Goal: Navigation & Orientation: Understand site structure

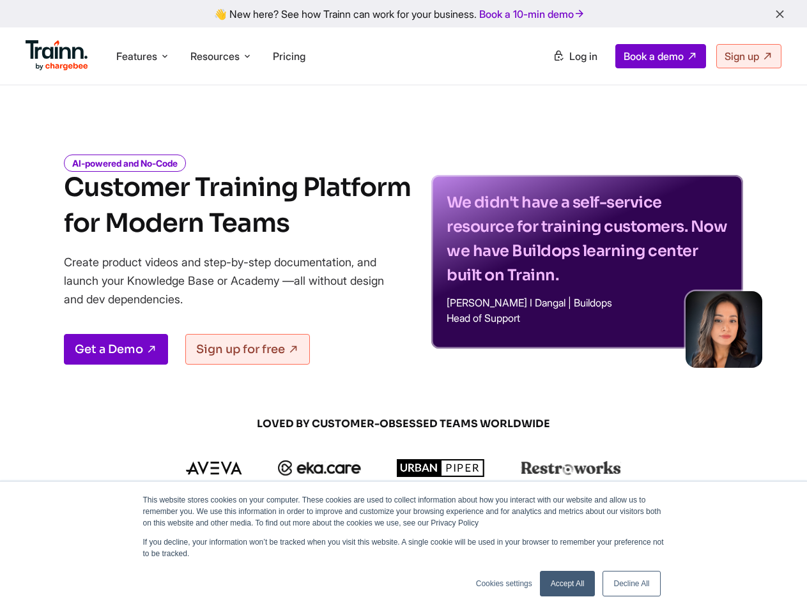
click at [779, 15] on icon "button" at bounding box center [779, 15] width 13 height 14
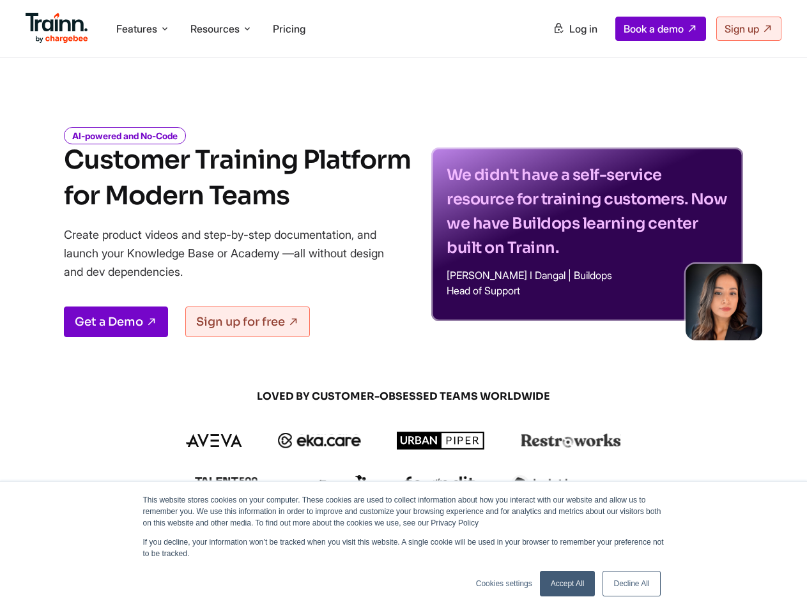
click at [143, 56] on div "Features Product Videos Create product & how-to videos in multiple languages. G…" at bounding box center [403, 28] width 807 height 57
click at [223, 56] on div "Features Product Videos Create product & how-to videos in multiple languages. G…" at bounding box center [403, 28] width 807 height 57
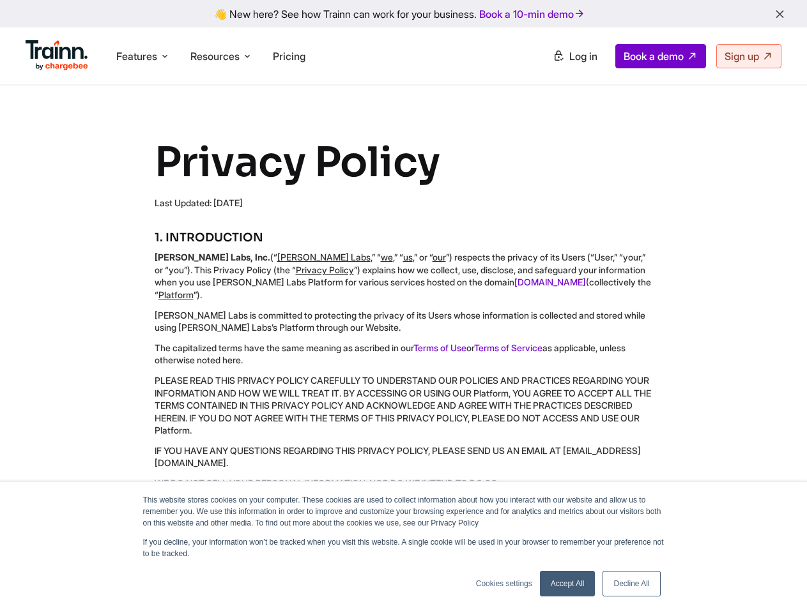
click at [779, 15] on icon "button" at bounding box center [779, 15] width 13 height 14
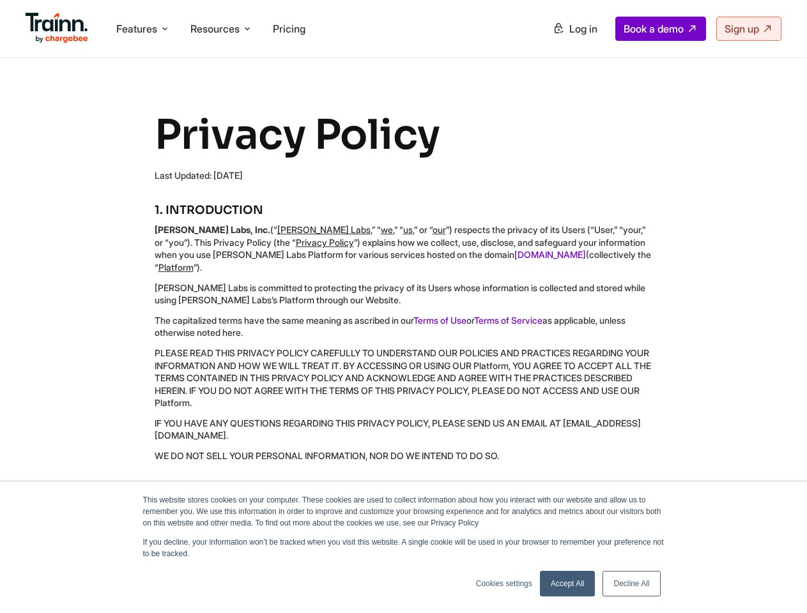
click at [143, 56] on div "Features Product Videos Create product & how-to videos in multiple languages. G…" at bounding box center [403, 28] width 807 height 57
click at [223, 56] on div "Features Product Videos Create product & how-to videos in multiple languages. G…" at bounding box center [403, 28] width 807 height 57
